Goal: Transaction & Acquisition: Purchase product/service

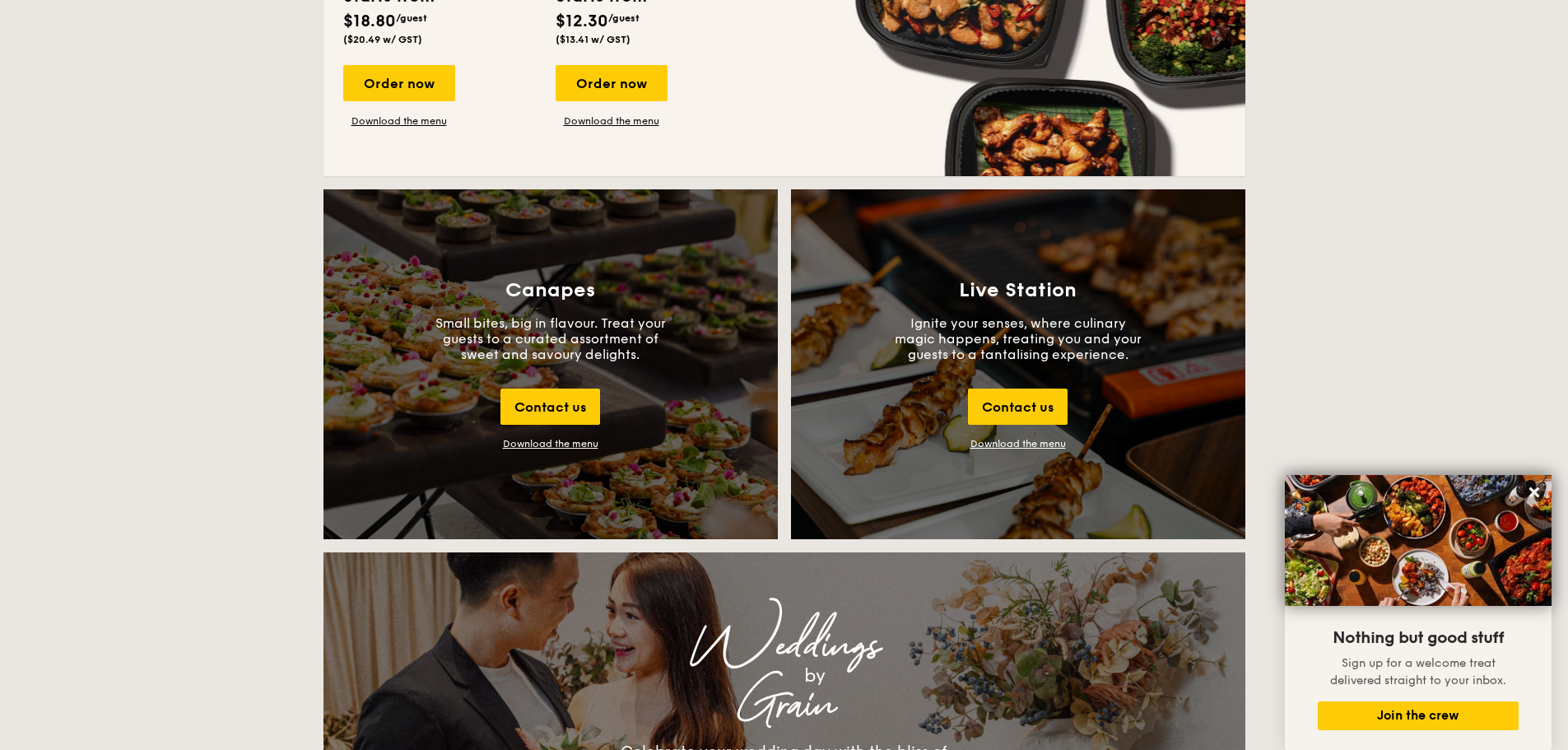
scroll to position [1728, 0]
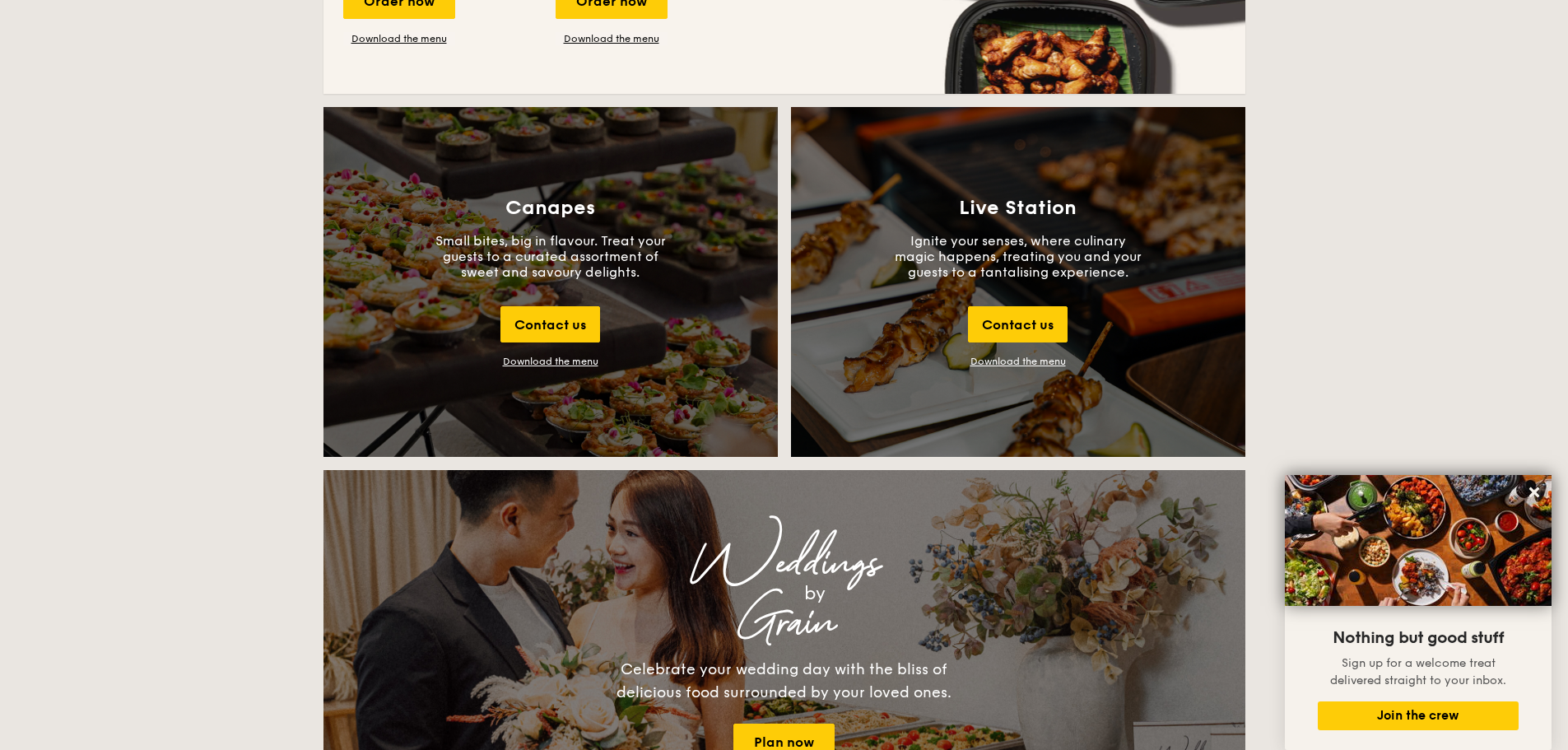
click at [566, 359] on div "Download the menu" at bounding box center [551, 361] width 95 height 11
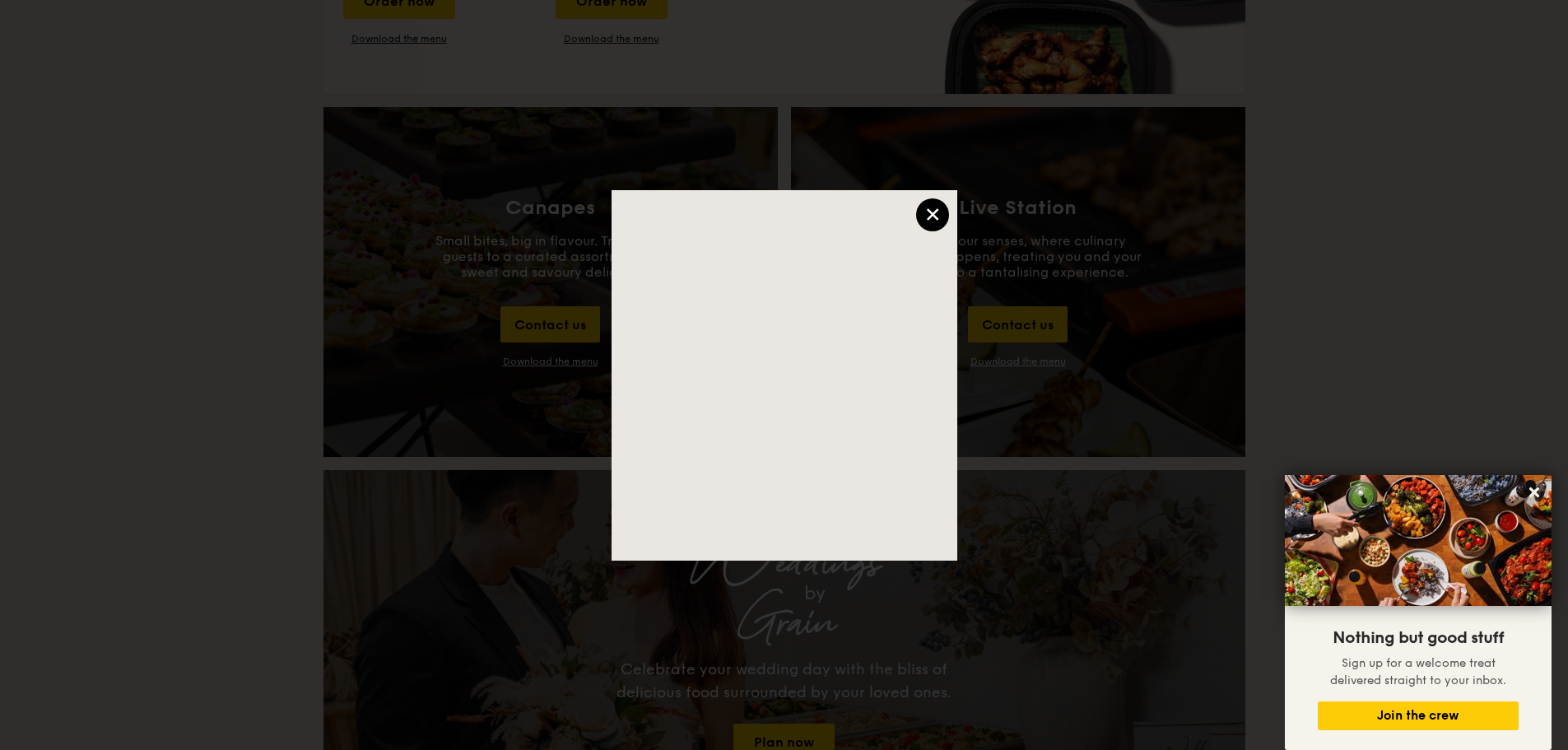
click at [934, 208] on div "×" at bounding box center [932, 215] width 33 height 33
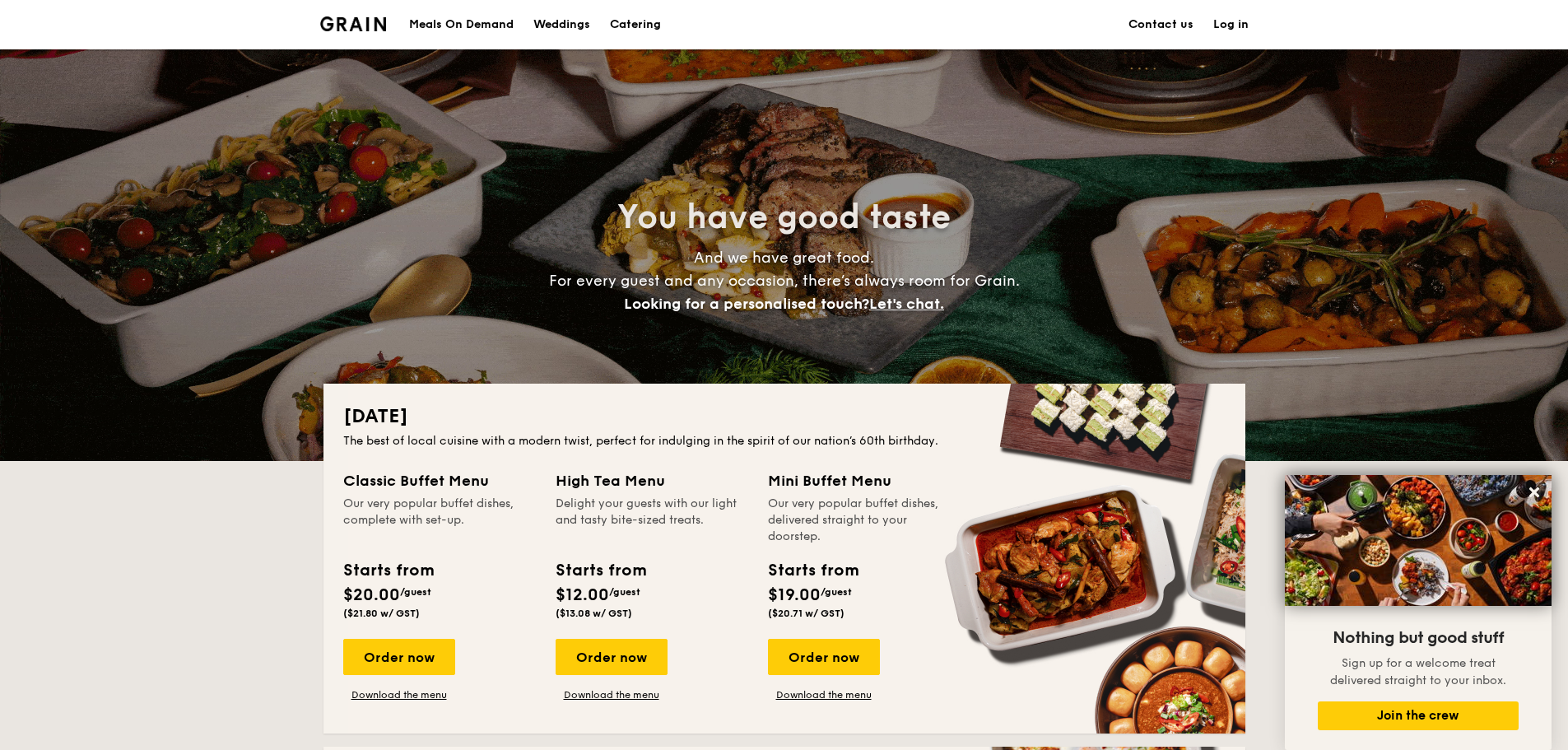
scroll to position [329, 0]
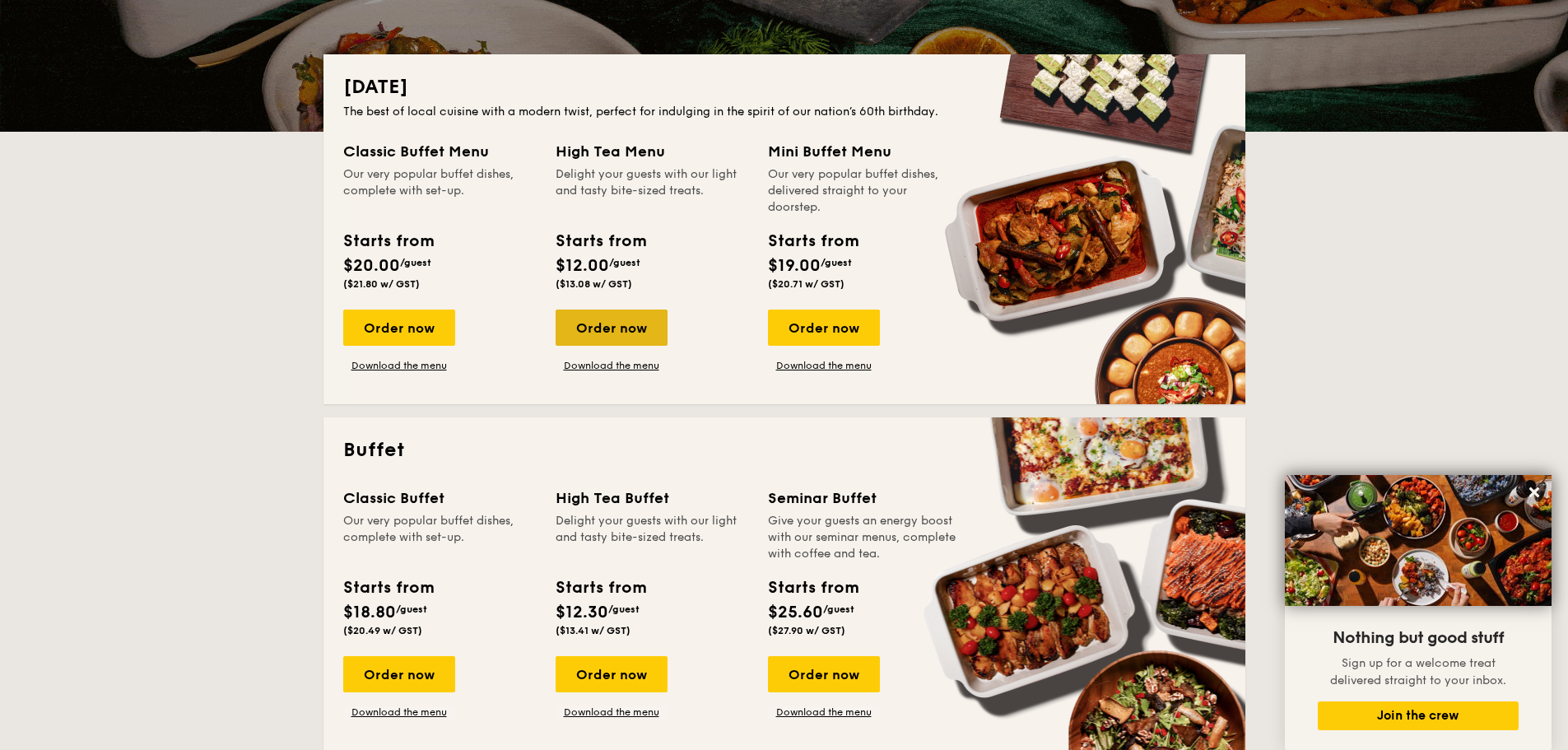
click at [623, 318] on div "Order now" at bounding box center [611, 327] width 112 height 36
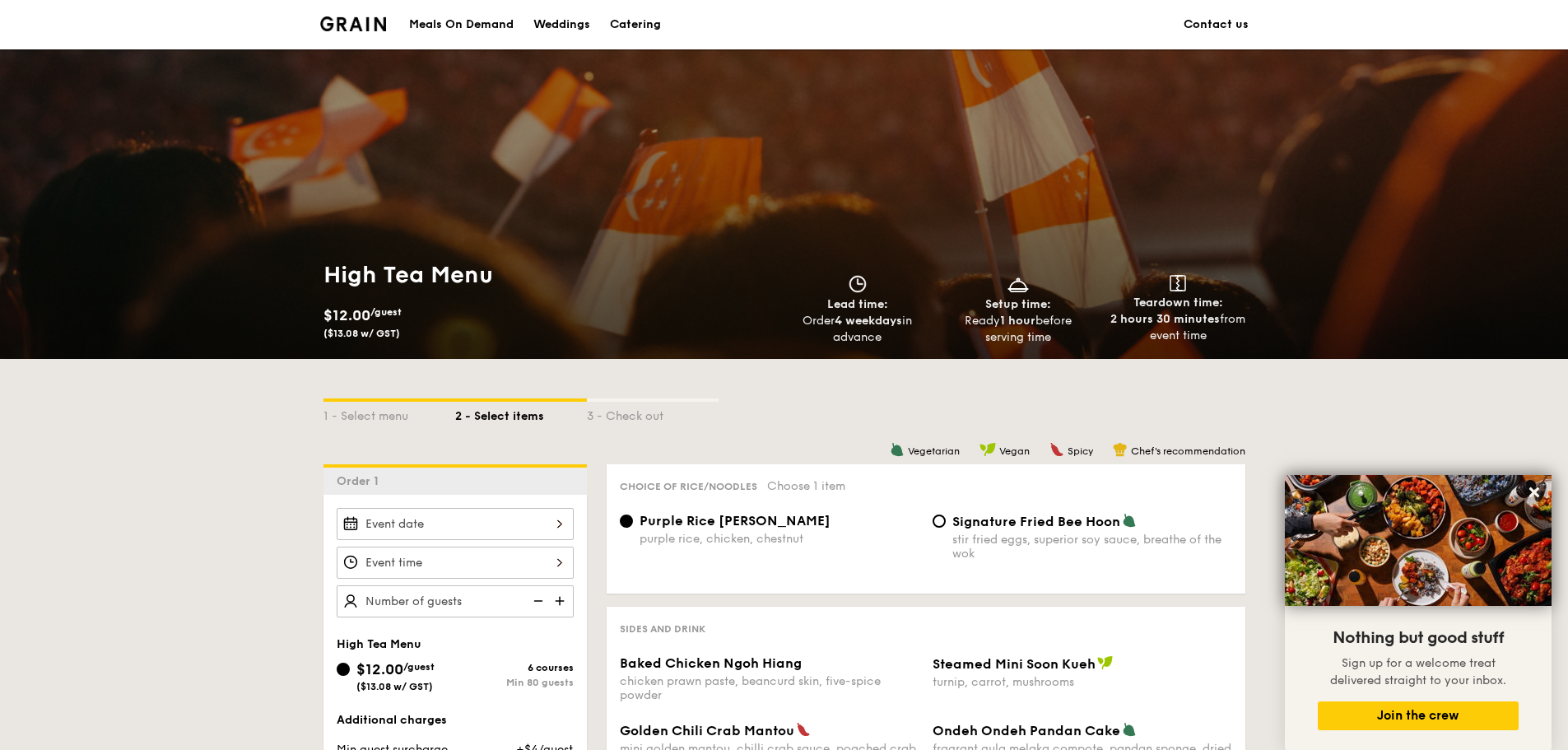
scroll to position [411, 0]
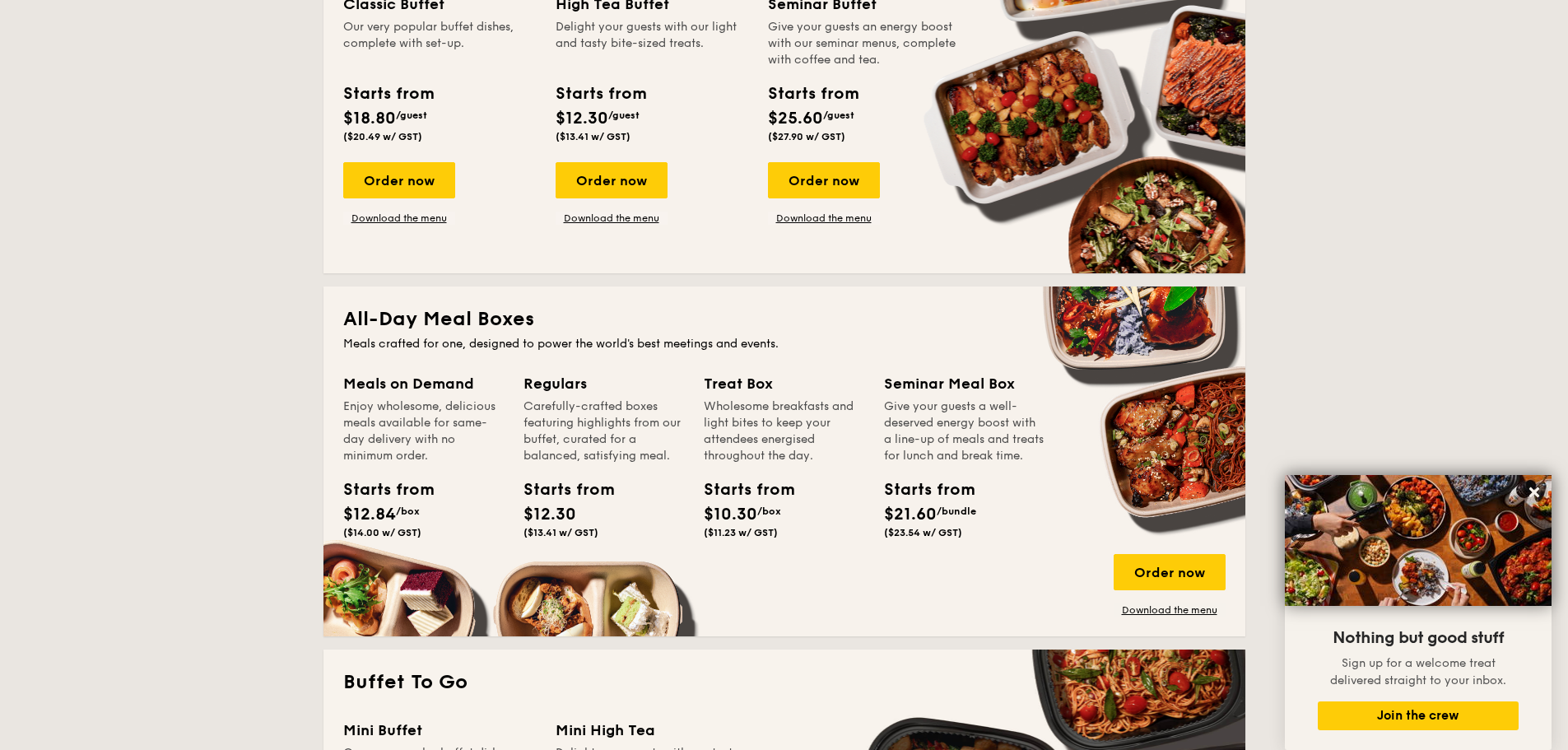
scroll to position [1234, 0]
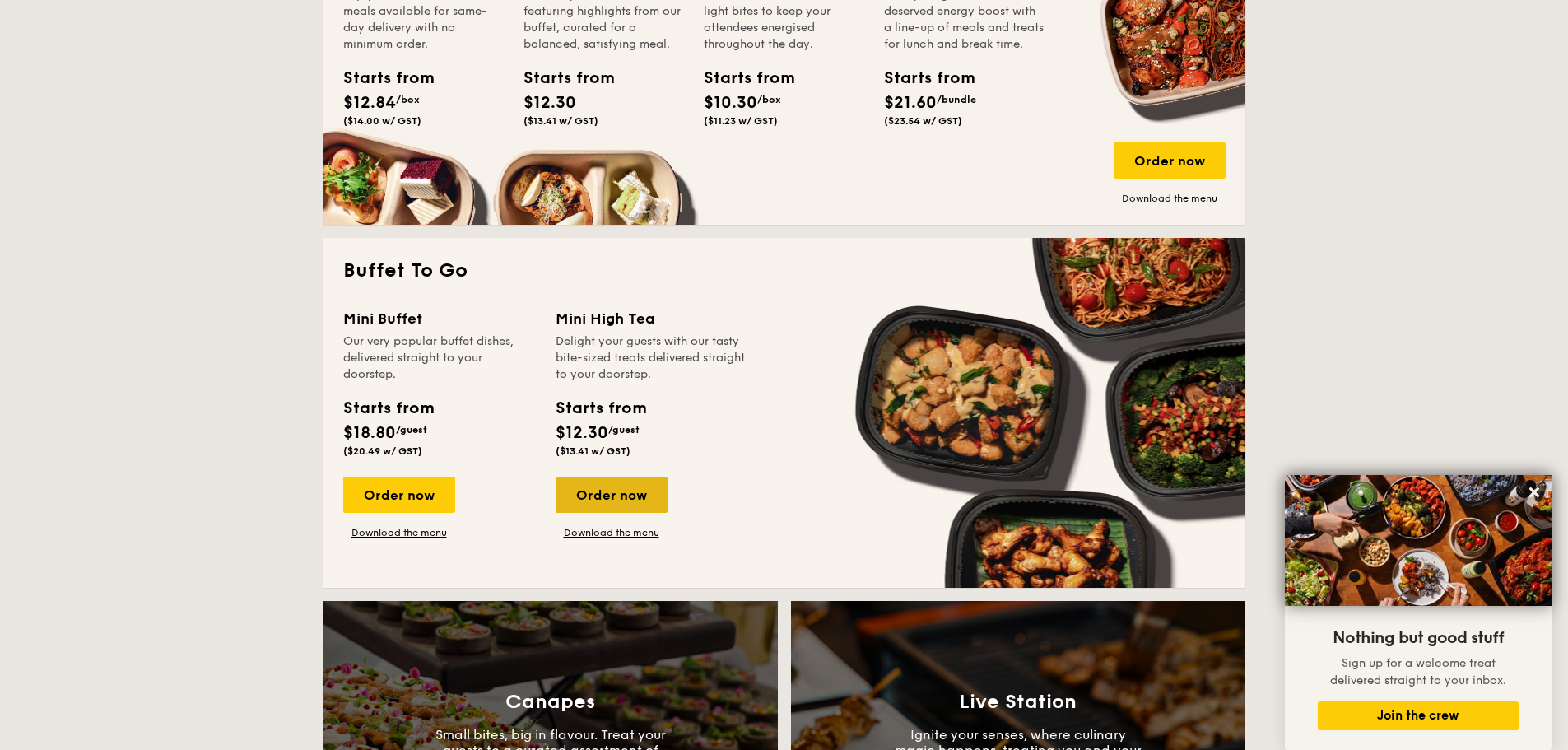
click at [635, 492] on div "Order now" at bounding box center [611, 494] width 112 height 36
